Goal: Find contact information: Find contact information

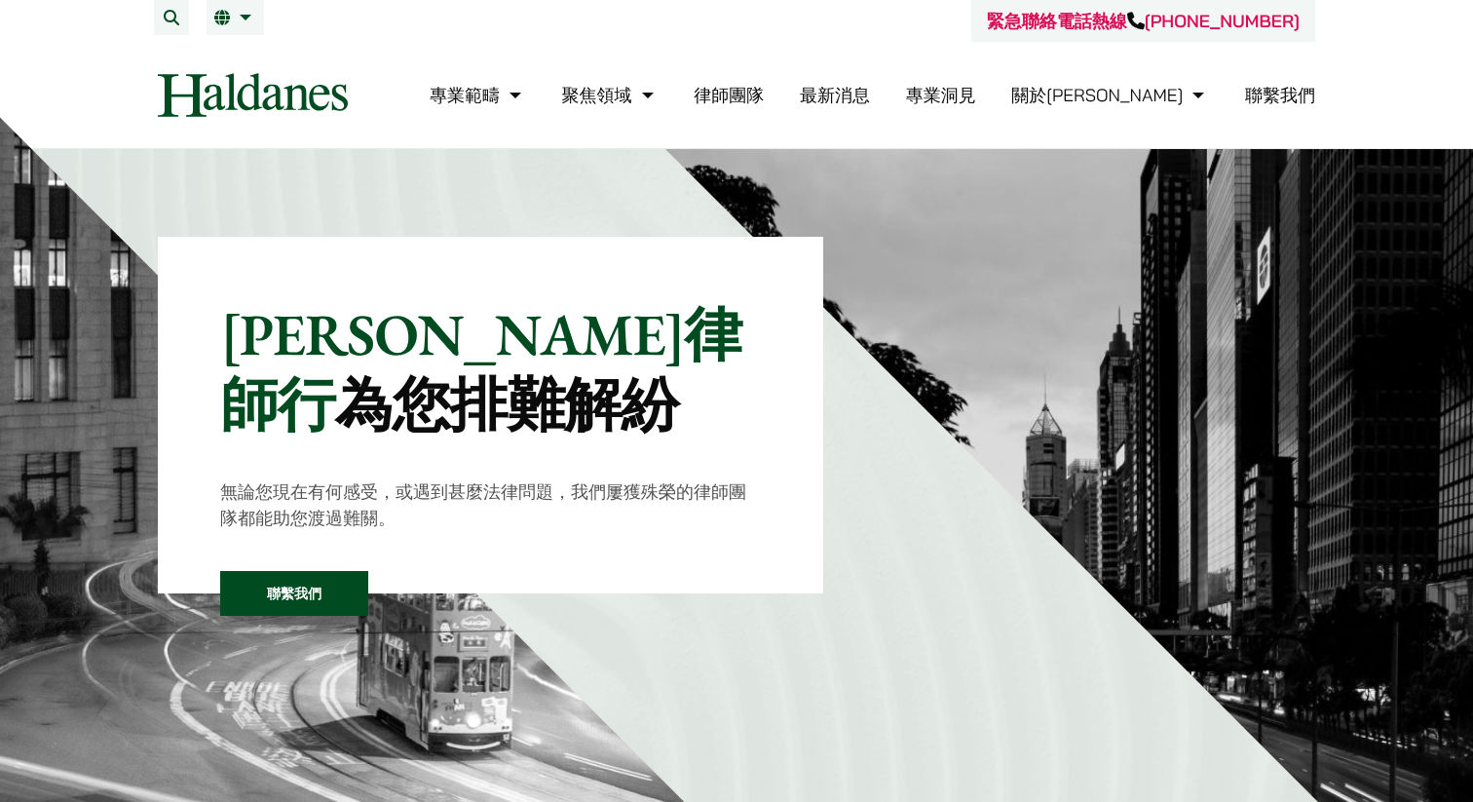
click at [764, 92] on link "律師團隊" at bounding box center [728, 95] width 70 height 22
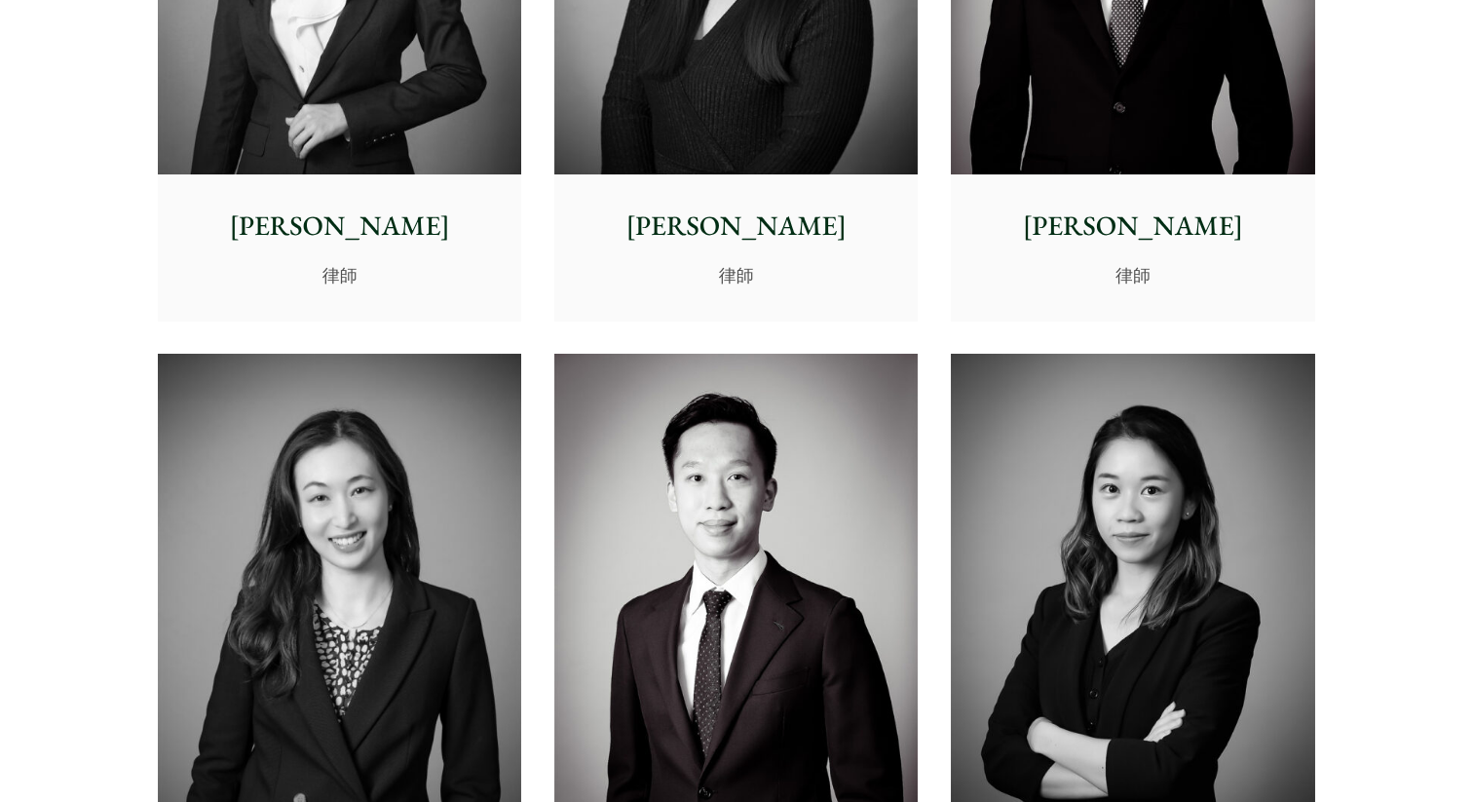
scroll to position [6059, 0]
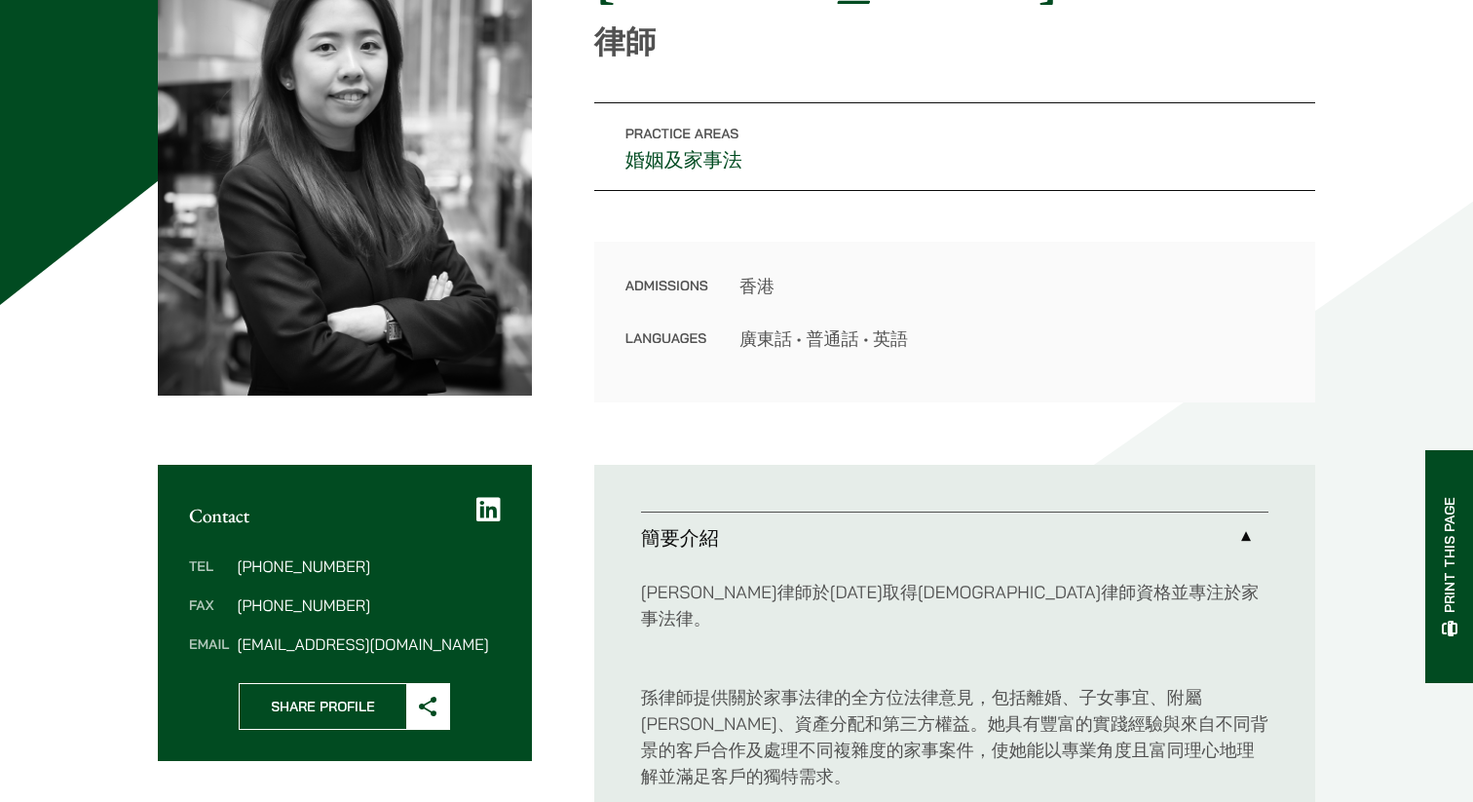
scroll to position [310, 0]
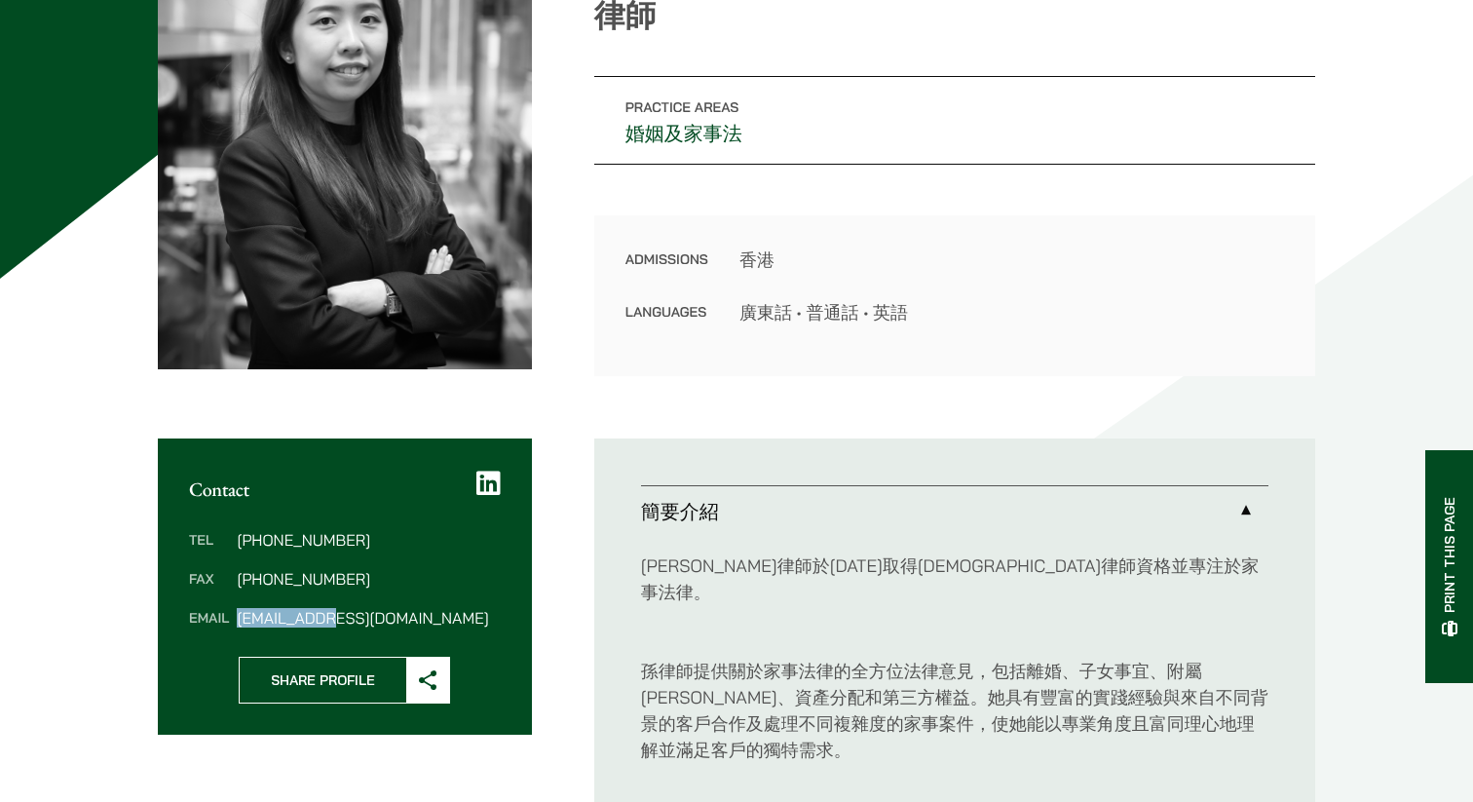
drag, startPoint x: 301, startPoint y: 511, endPoint x: 367, endPoint y: 510, distance: 66.2
click at [367, 610] on dd "alvina.suen@haldanes.com" at bounding box center [368, 618] width 263 height 16
copy dd "alvina.suen"
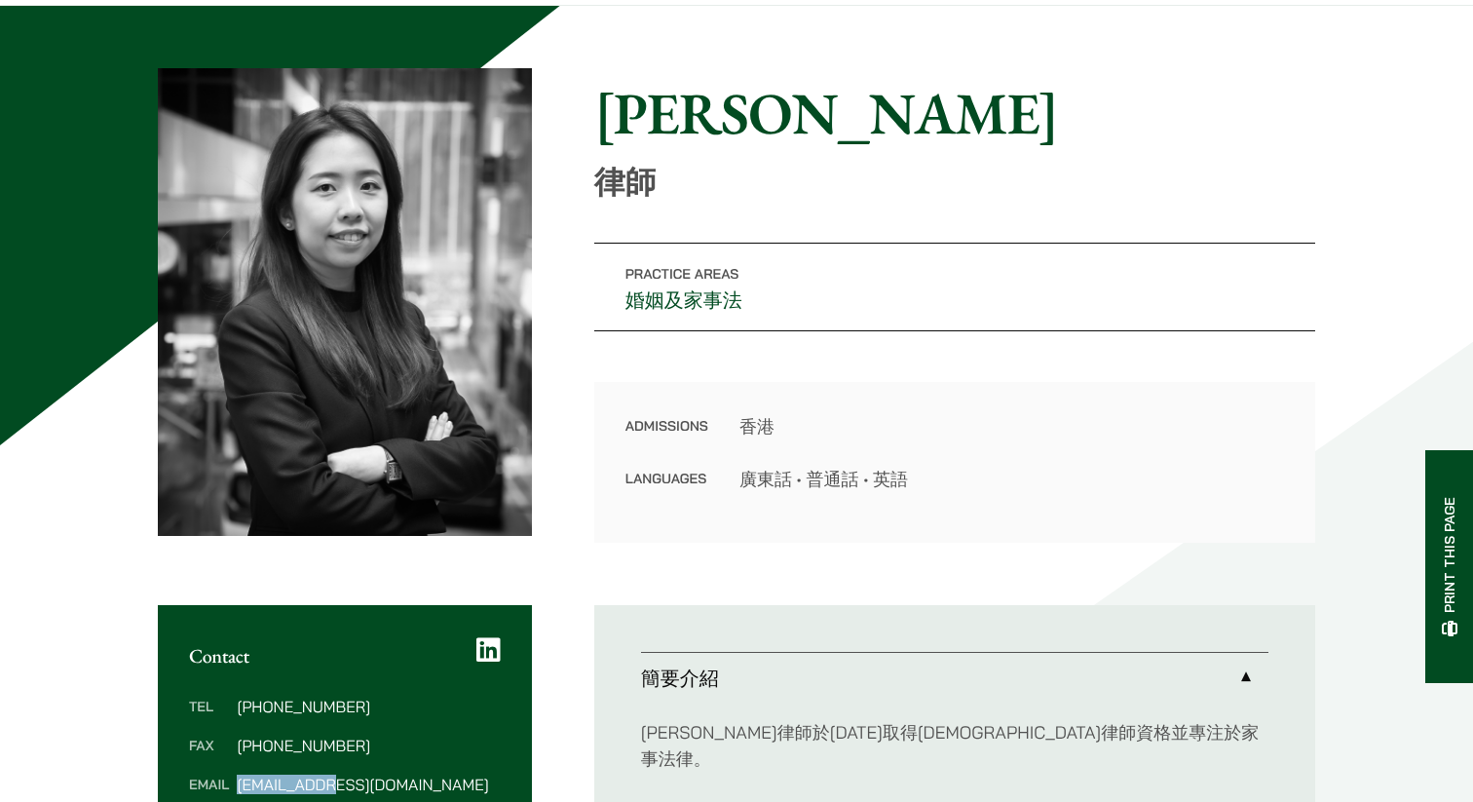
scroll to position [126, 0]
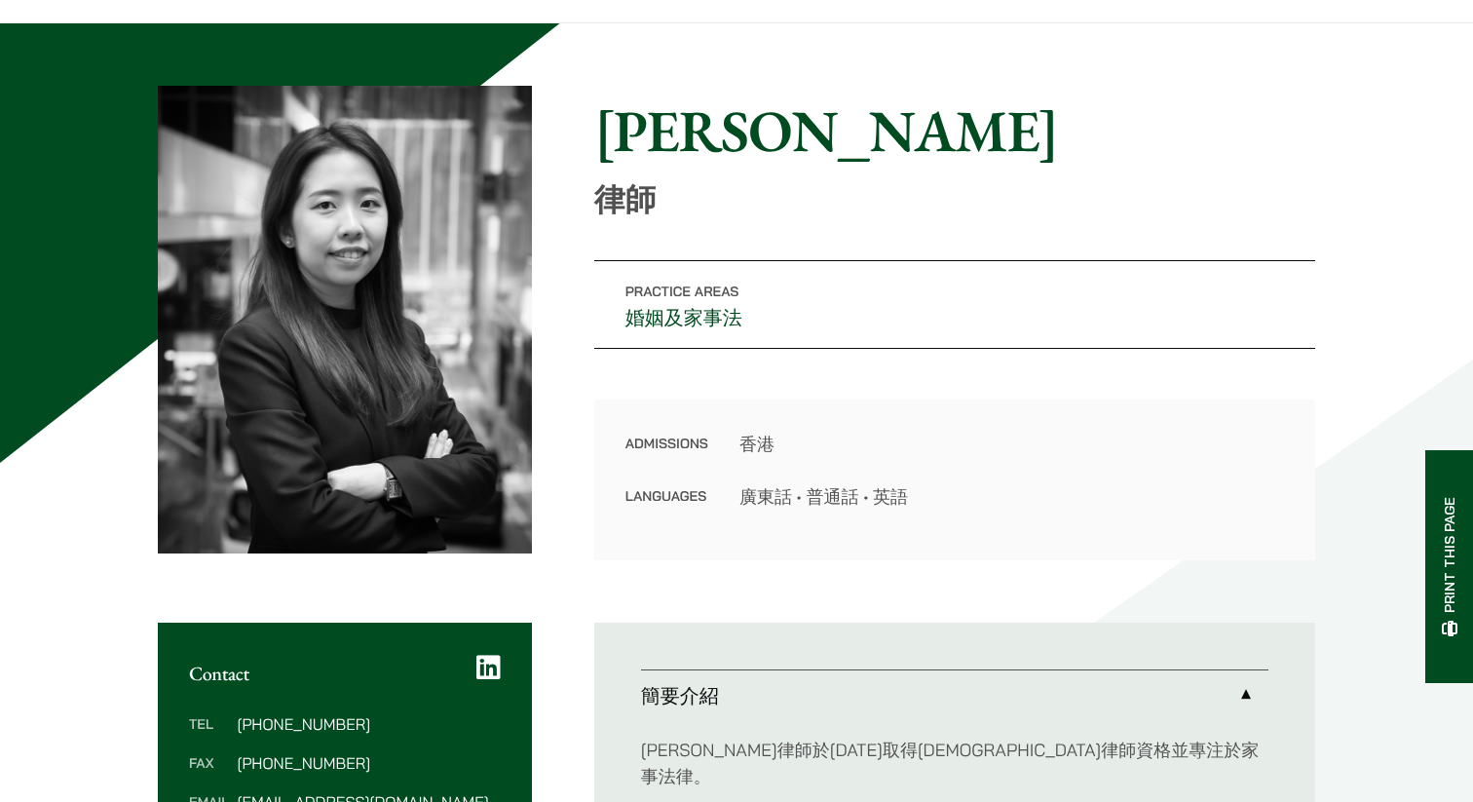
click at [1024, 399] on div "Admissions 香港 Languages 廣東話 • 普通話 • 英語" at bounding box center [954, 479] width 721 height 161
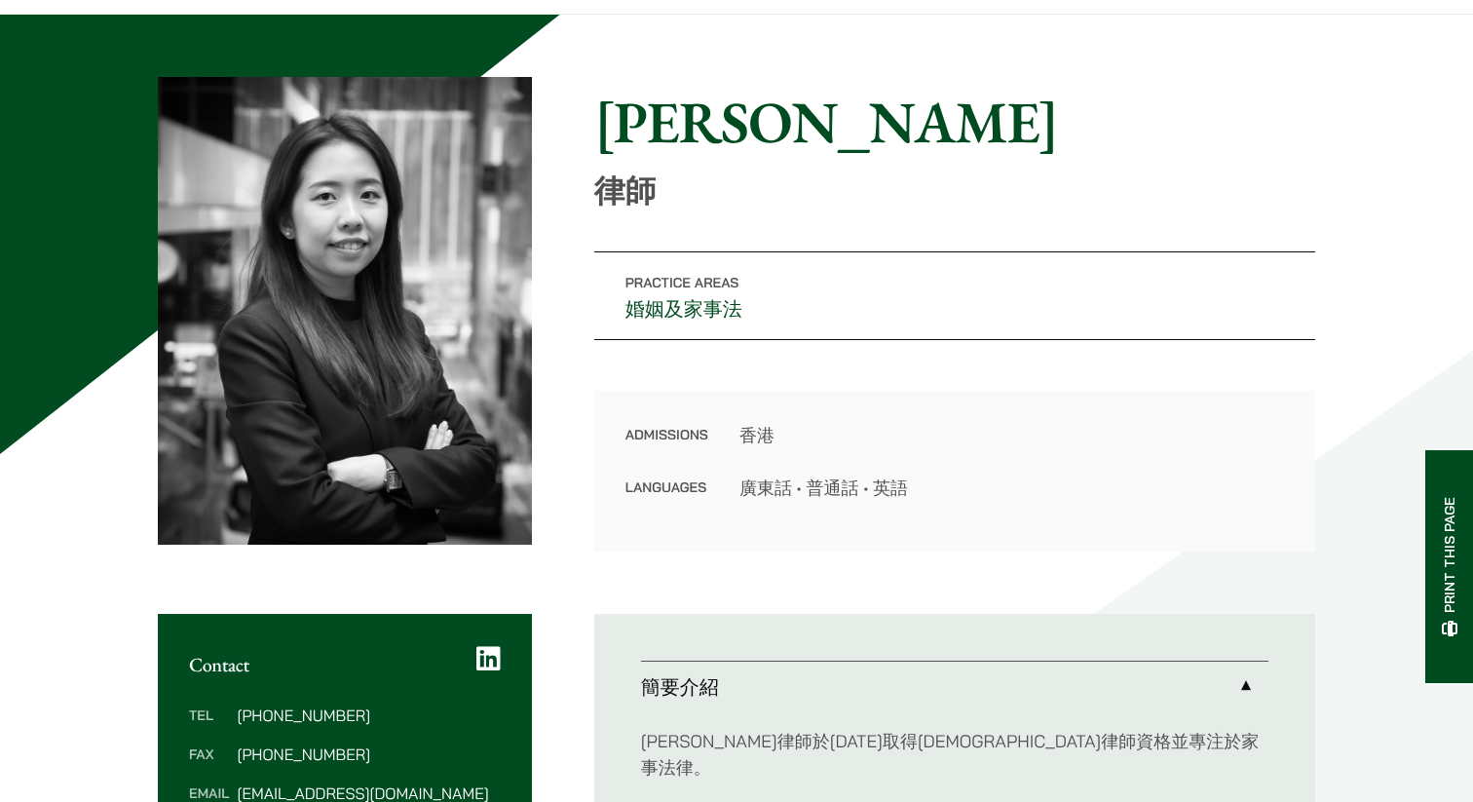
scroll to position [0, 0]
